Goal: Information Seeking & Learning: Check status

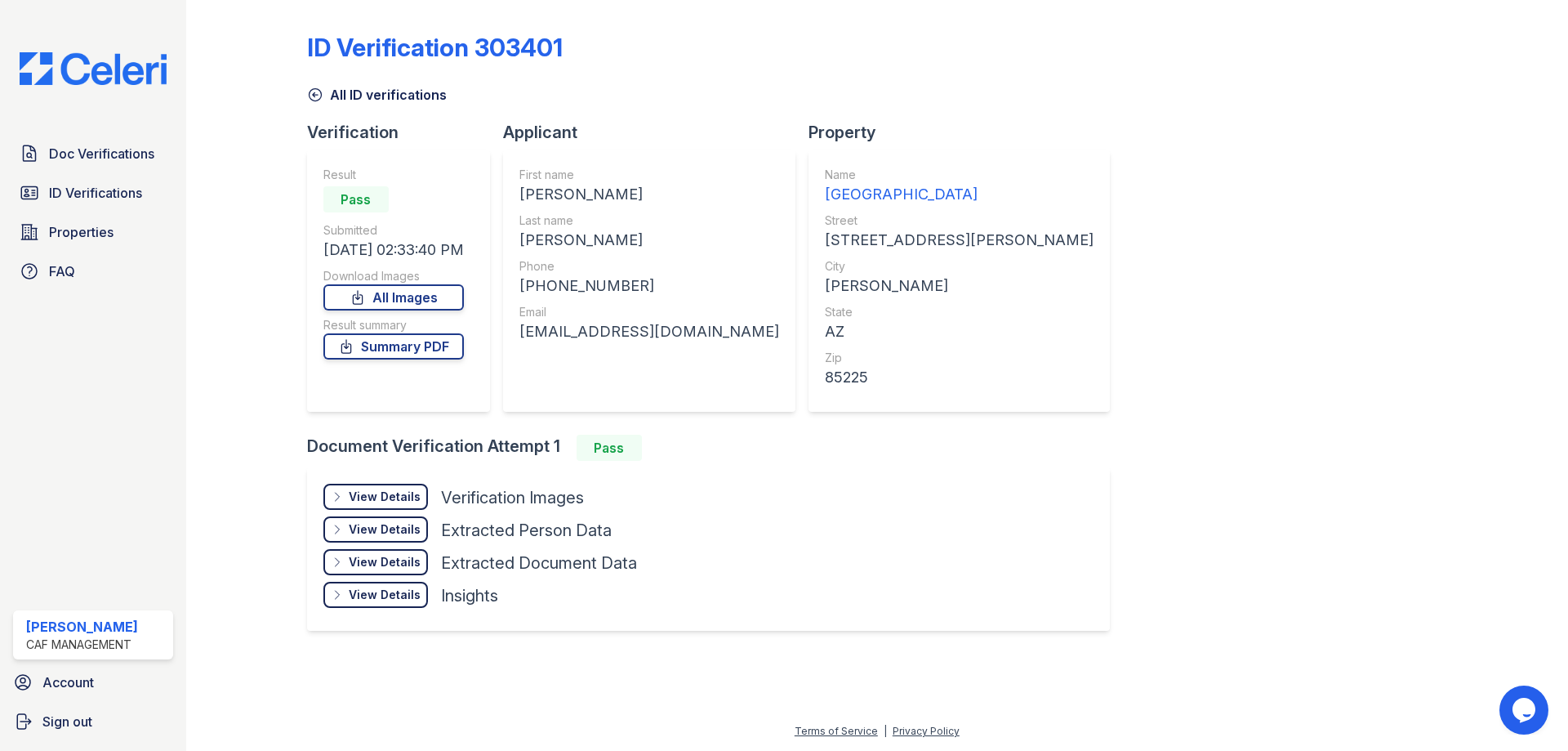
click at [109, 172] on div "Doc Verifications ID Verifications Properties FAQ" at bounding box center [93, 212] width 173 height 150
click at [119, 206] on link "ID Verifications" at bounding box center [93, 192] width 160 height 32
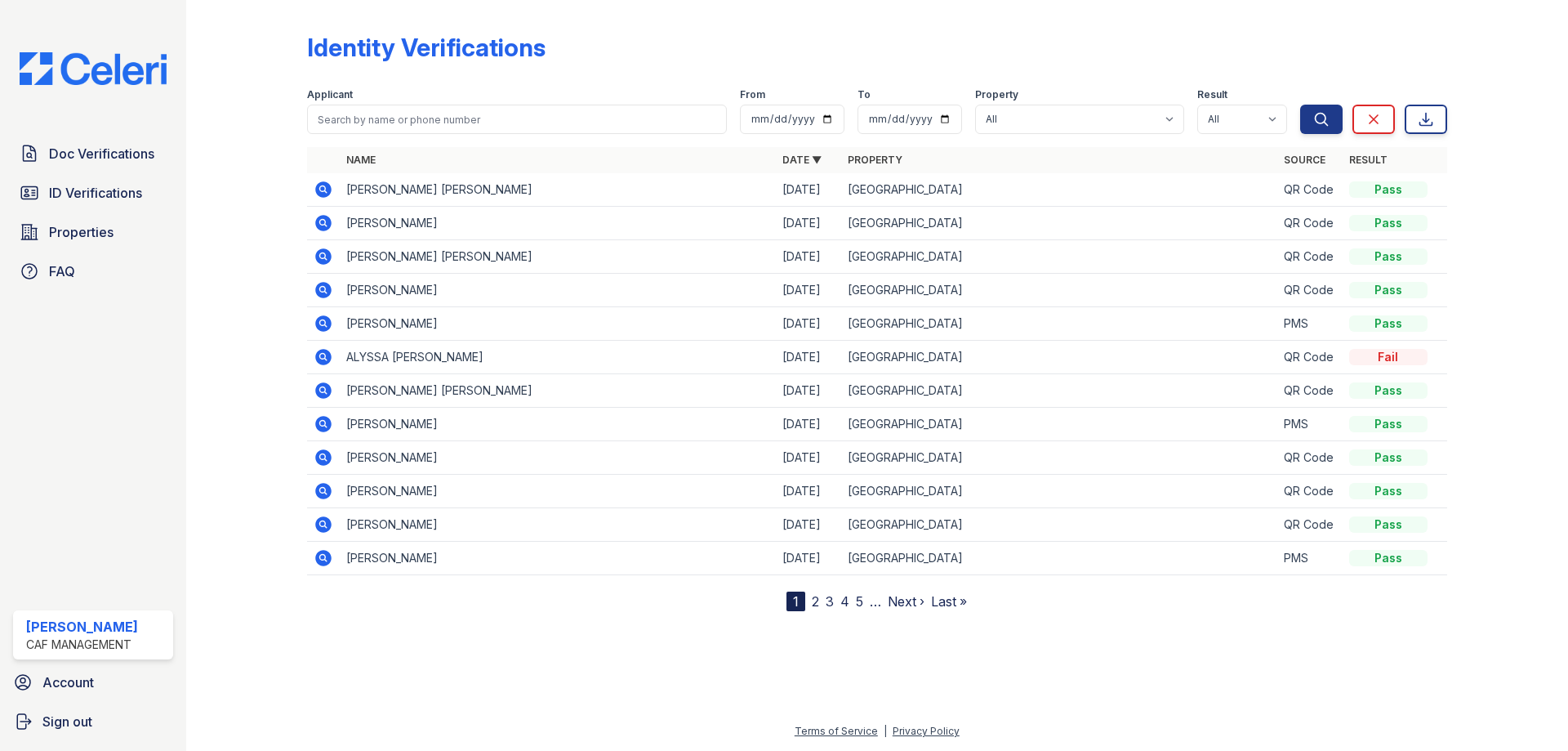
click at [103, 147] on span "Doc Verifications" at bounding box center [101, 153] width 105 height 19
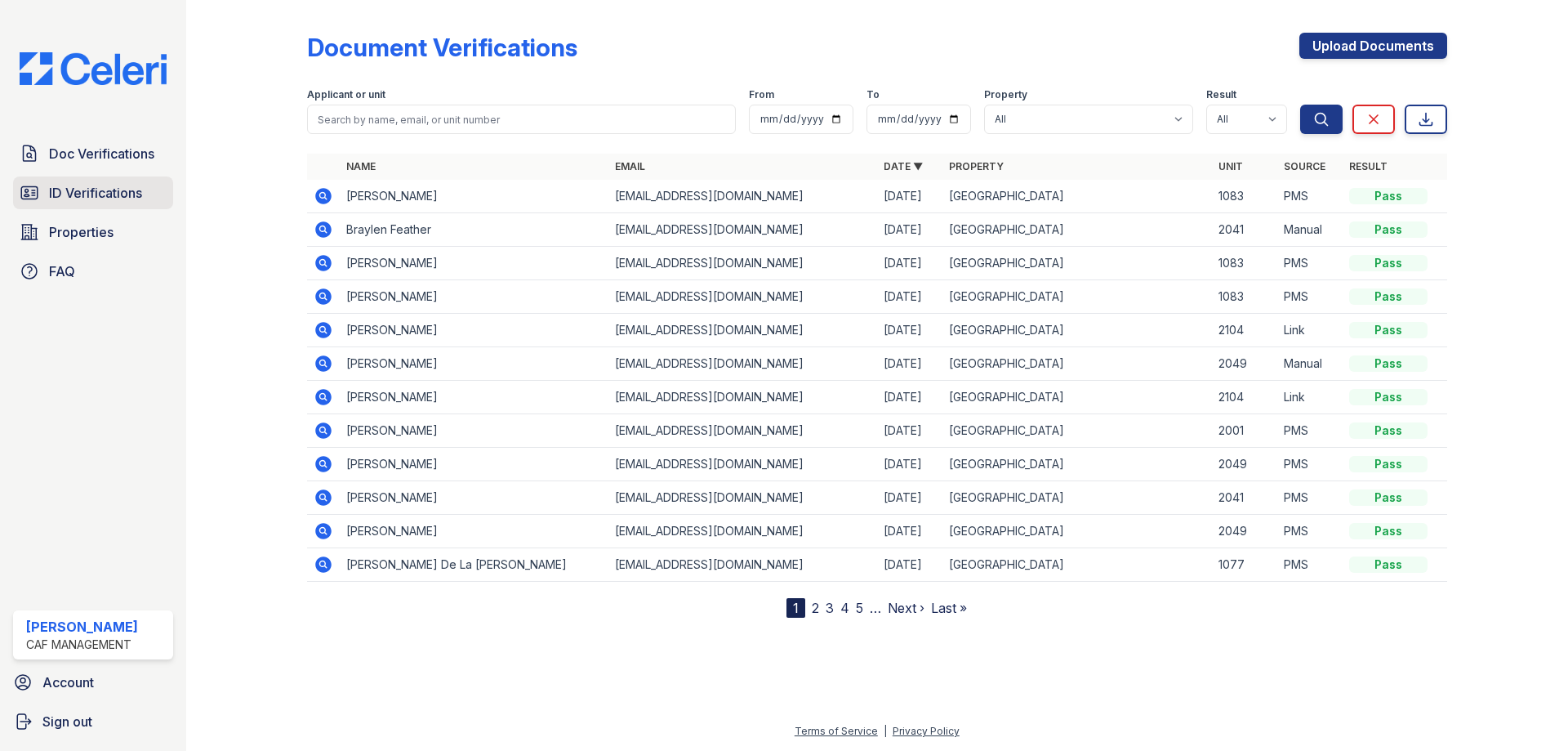
click at [103, 198] on span "ID Verifications" at bounding box center [95, 193] width 93 height 19
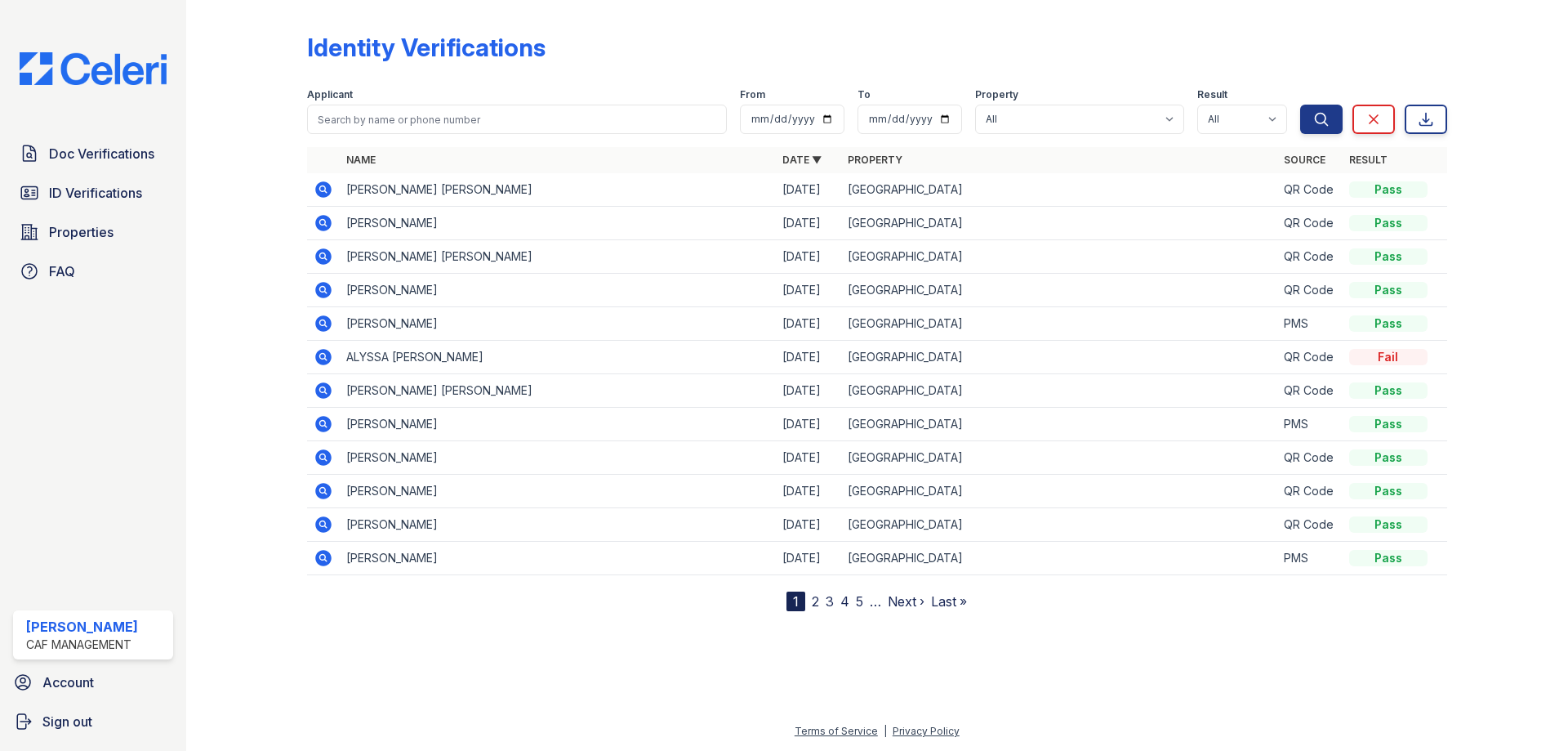
click at [97, 231] on span "Properties" at bounding box center [81, 231] width 64 height 19
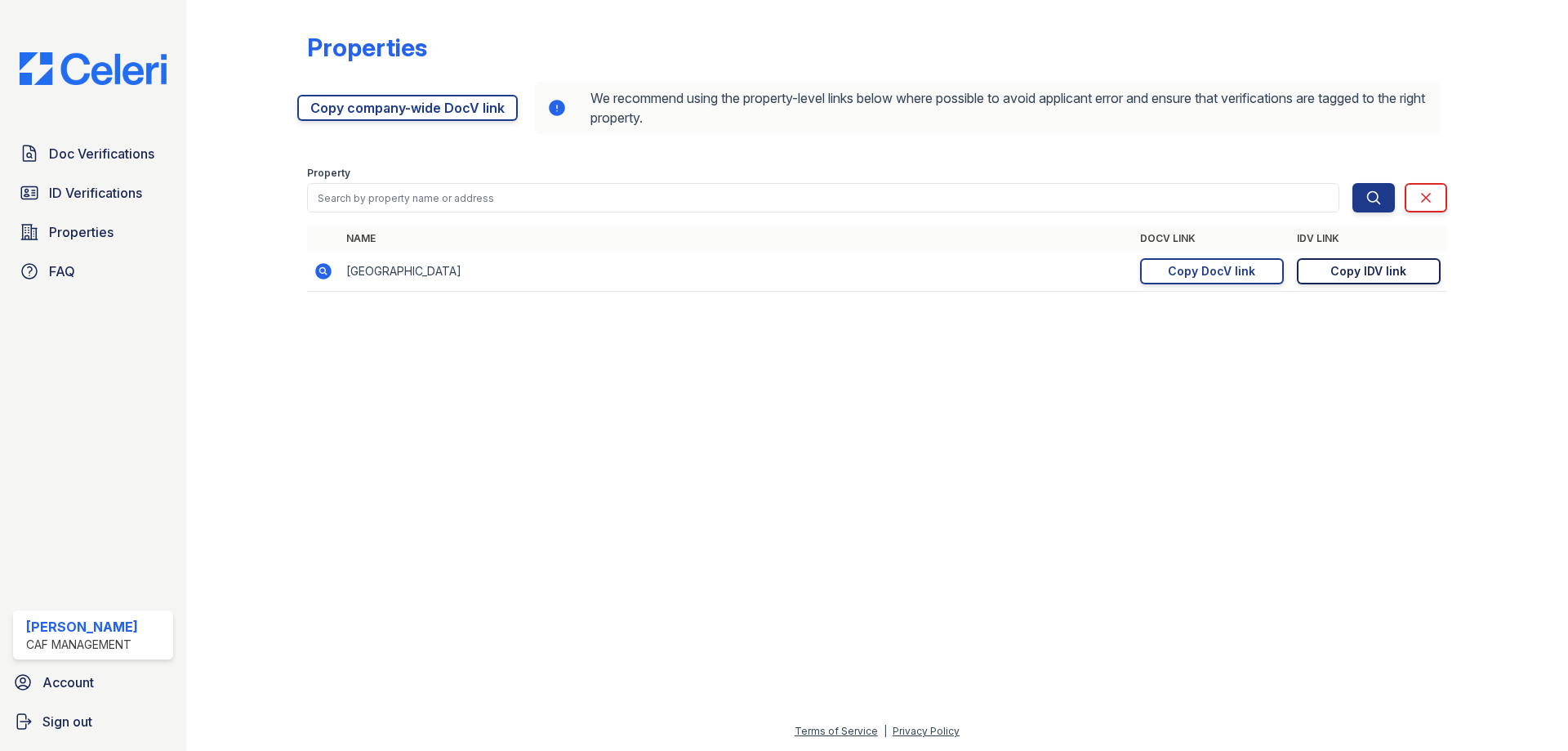
click at [1363, 276] on div "Copy IDV link" at bounding box center [1368, 271] width 76 height 17
click at [1252, 266] on div "Copy DocV link" at bounding box center [1211, 271] width 88 height 17
click at [158, 185] on link "ID Verifications" at bounding box center [93, 192] width 160 height 32
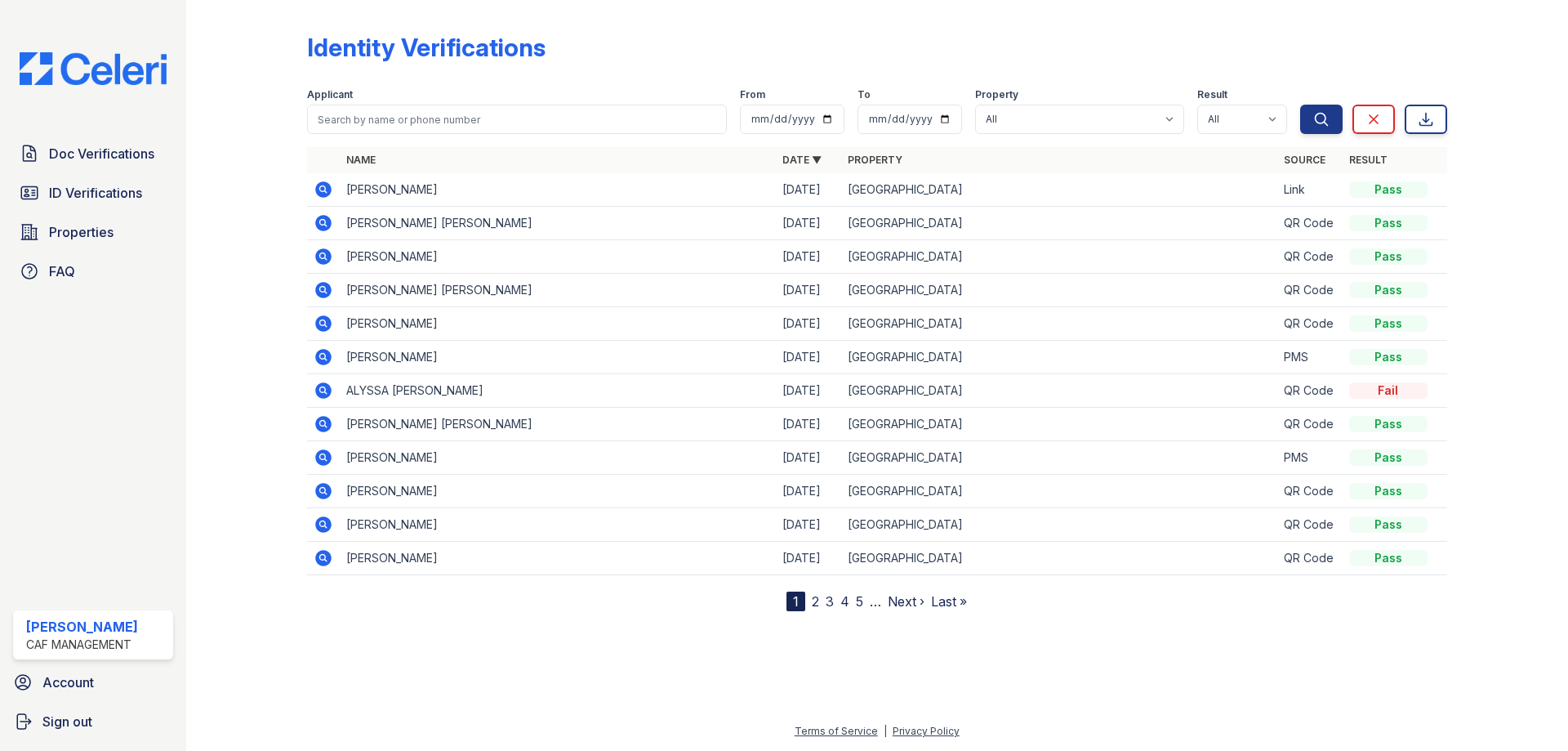
click at [423, 122] on input "search" at bounding box center [517, 119] width 420 height 29
type input "daton"
click at [1300, 104] on button "Search" at bounding box center [1321, 119] width 42 height 29
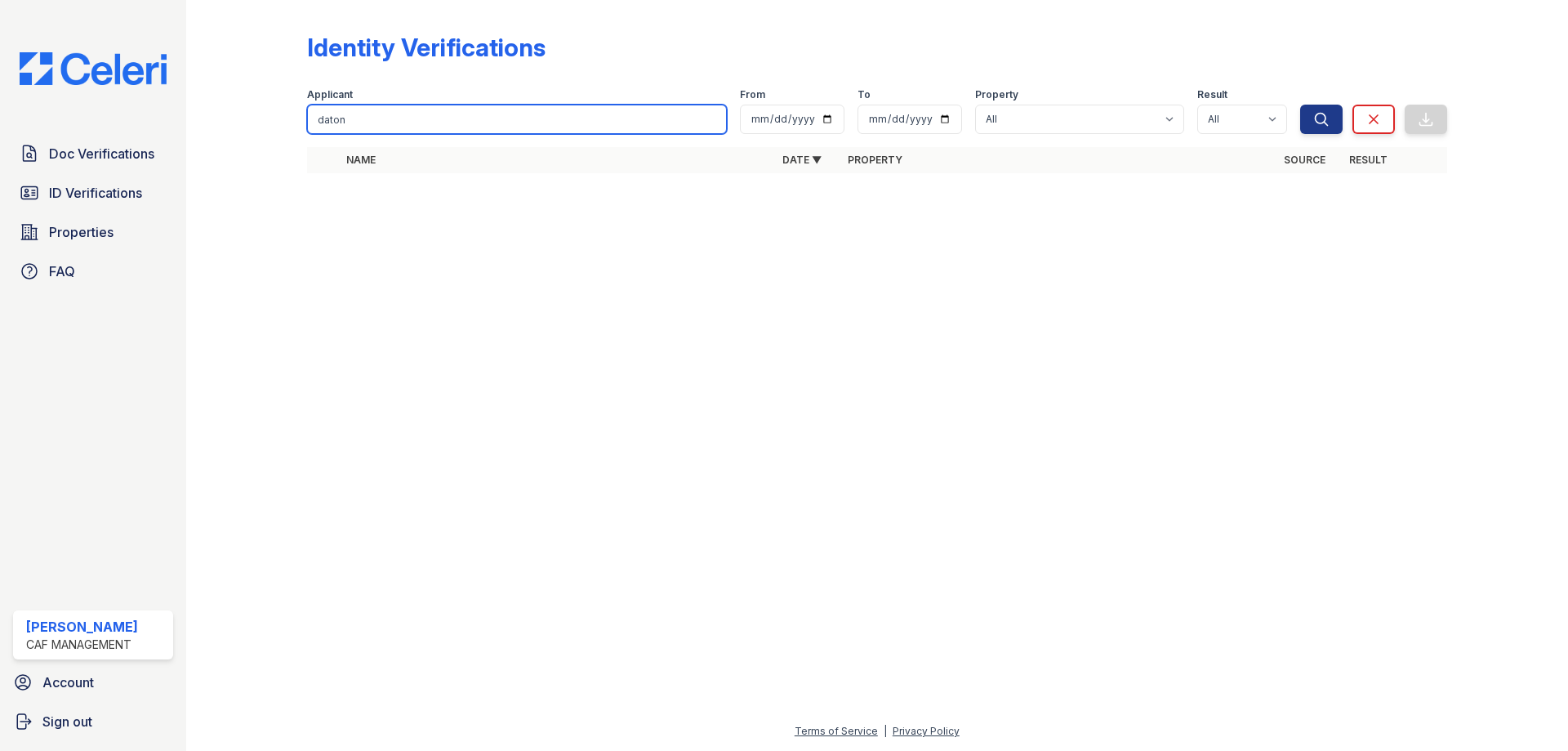
click at [423, 122] on input "daton" at bounding box center [517, 119] width 420 height 29
type input "dayton"
click at [1300, 104] on button "Search" at bounding box center [1321, 119] width 42 height 29
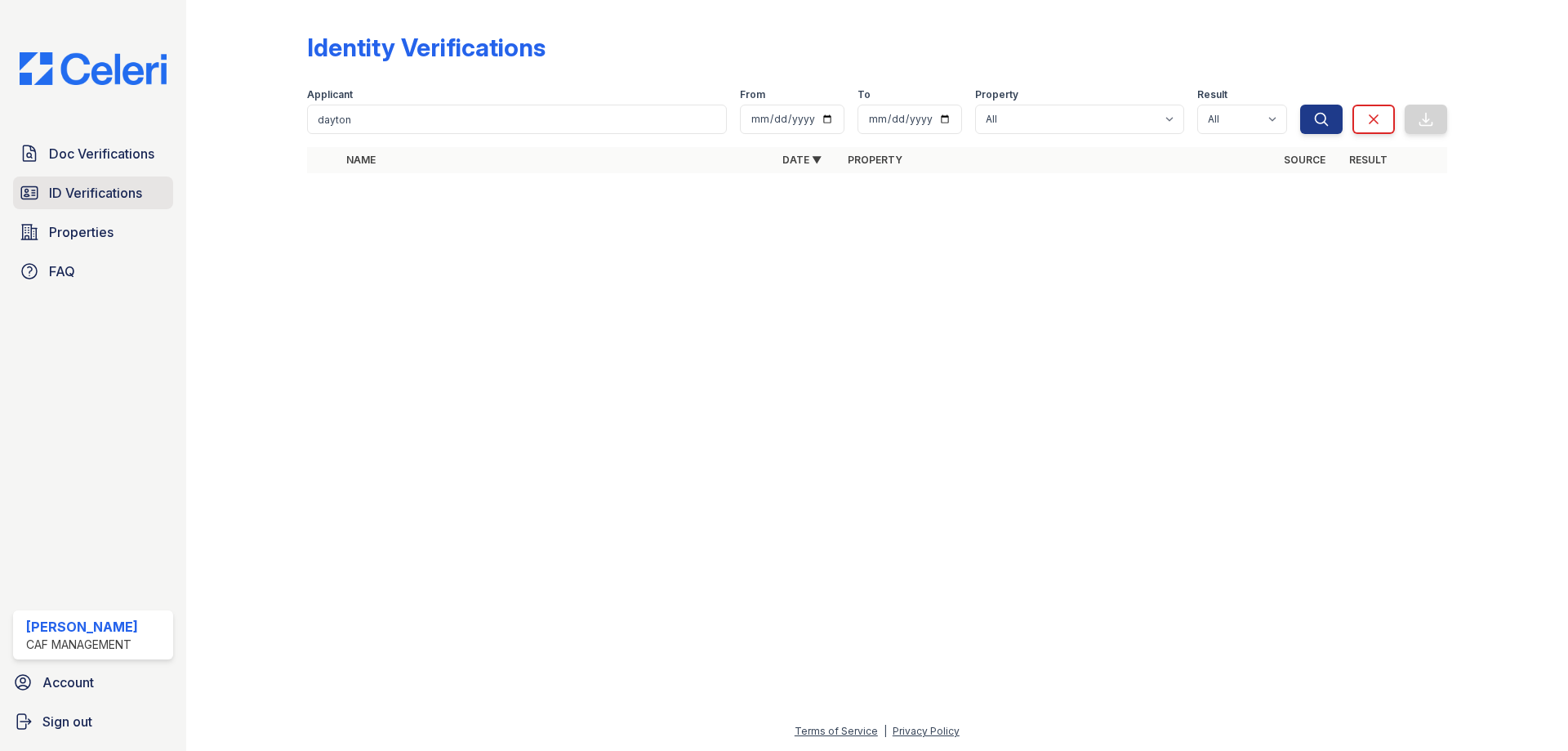
click at [120, 191] on span "ID Verifications" at bounding box center [95, 193] width 93 height 19
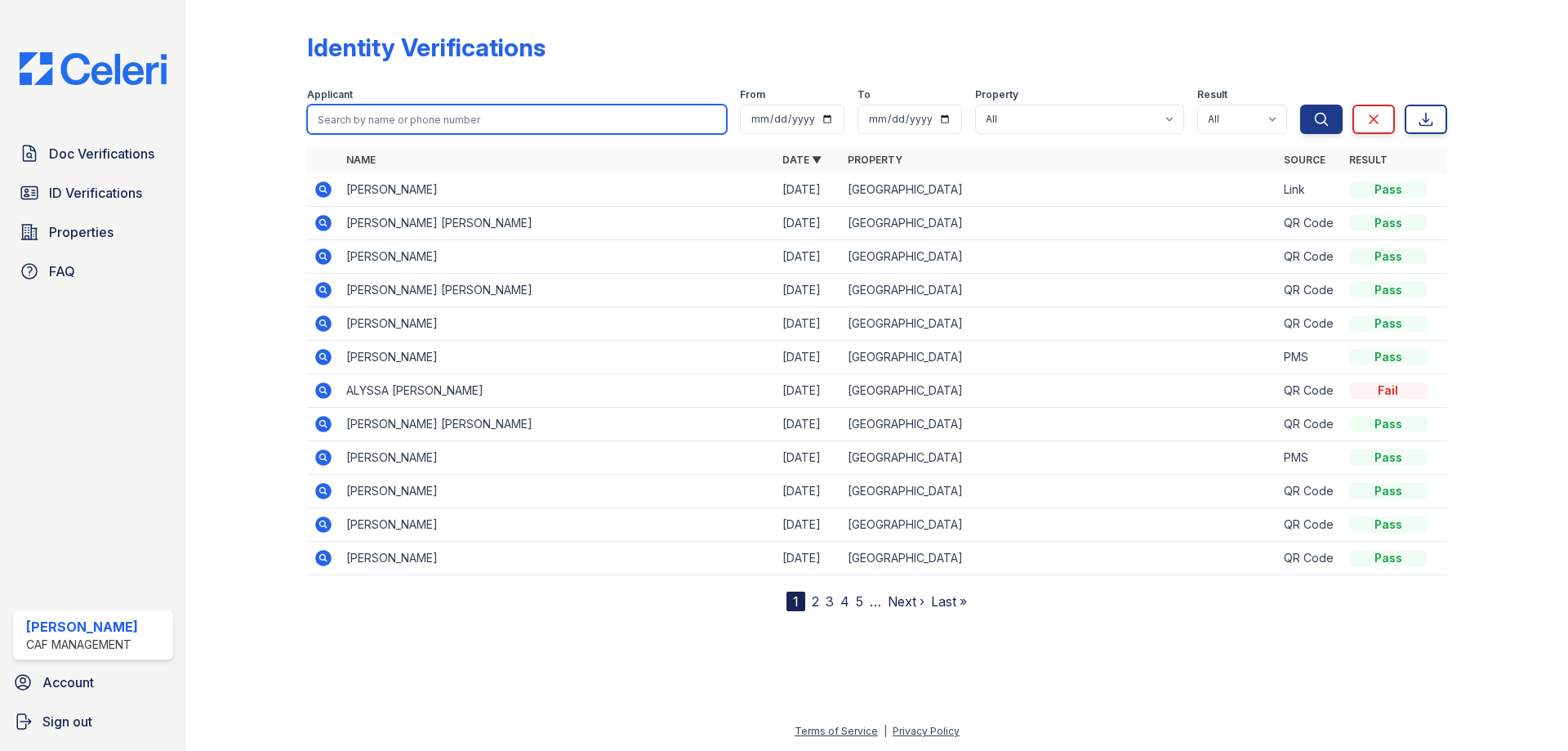
click at [435, 115] on input "search" at bounding box center [517, 119] width 420 height 29
paste input "[PERSON_NAME]"
type input "[PERSON_NAME]"
click at [1300, 104] on button "Search" at bounding box center [1321, 119] width 42 height 29
